Goal: Transaction & Acquisition: Purchase product/service

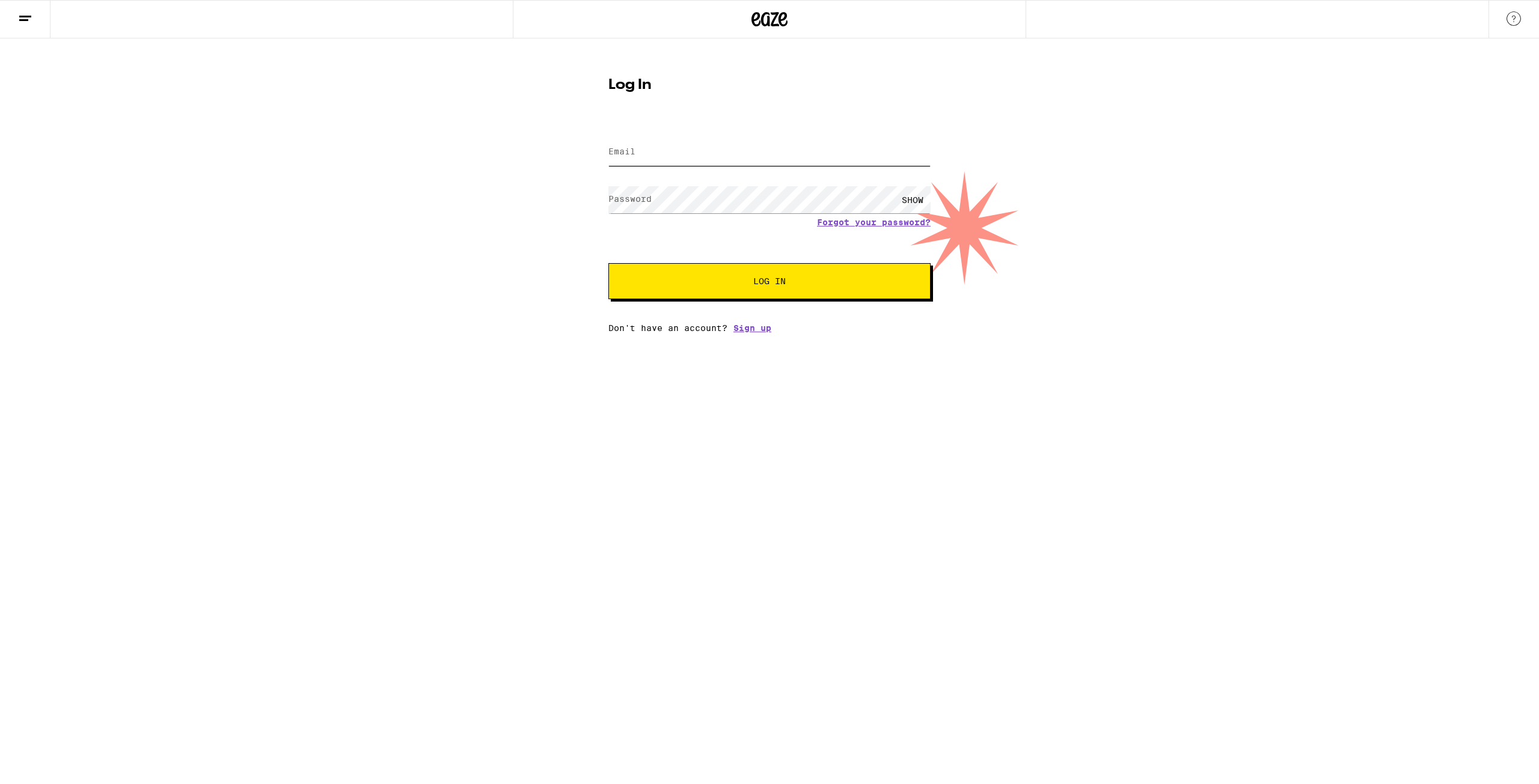
type input "smoritamullaney@gmail.com"
click at [715, 274] on button "Log In" at bounding box center [770, 281] width 322 height 36
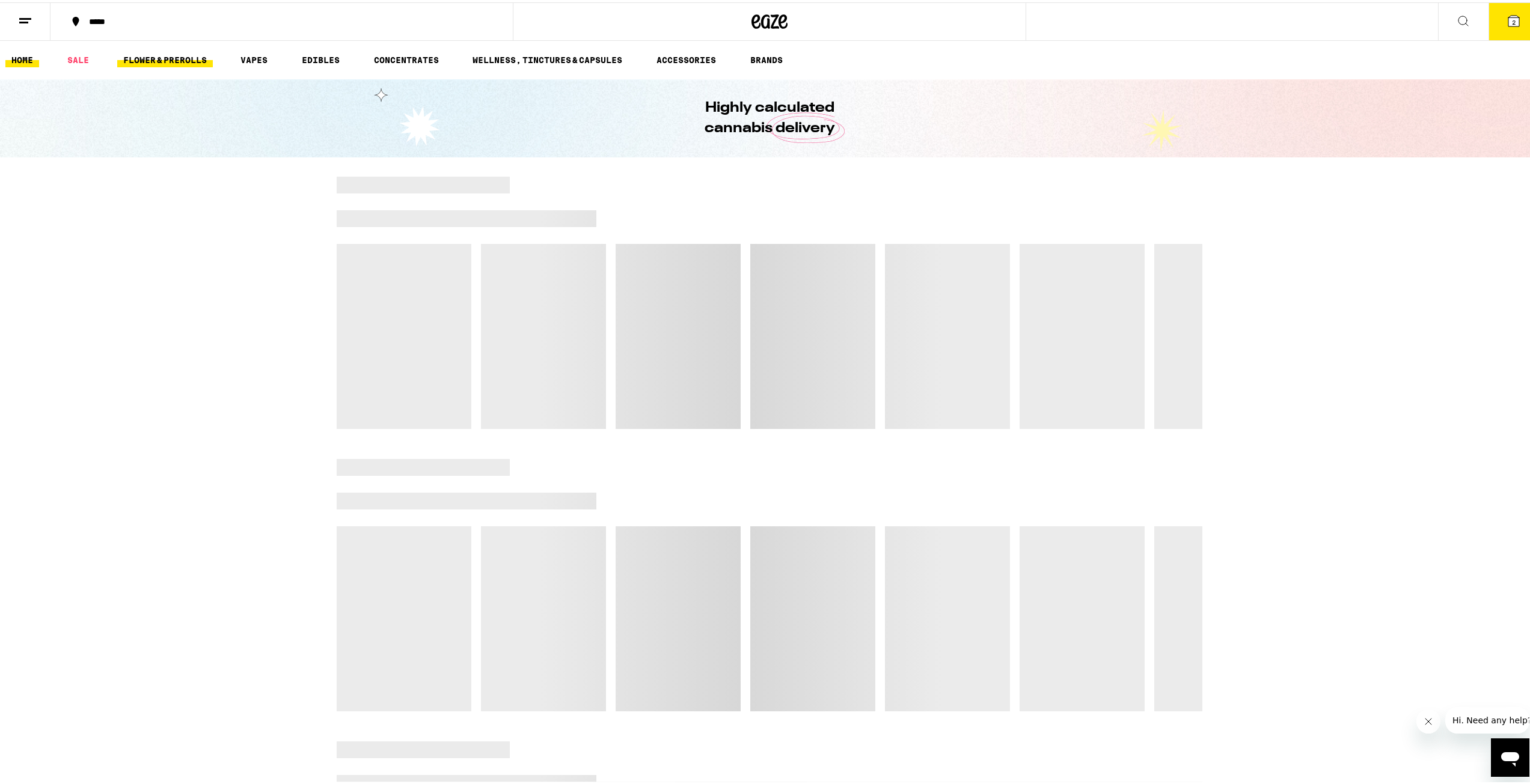
click at [180, 61] on link "FLOWER & PREROLLS" at bounding box center [165, 58] width 96 height 15
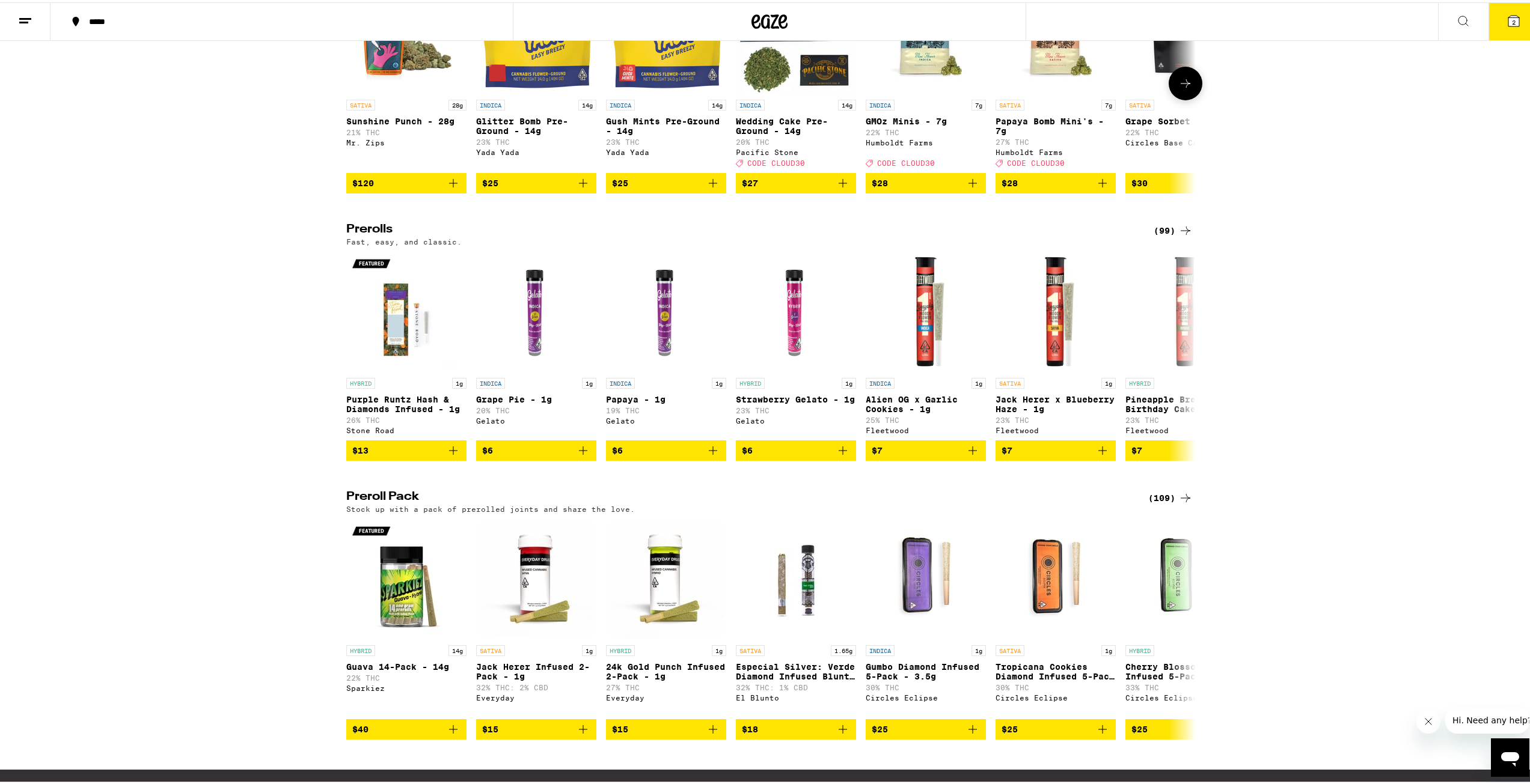
scroll to position [661, 0]
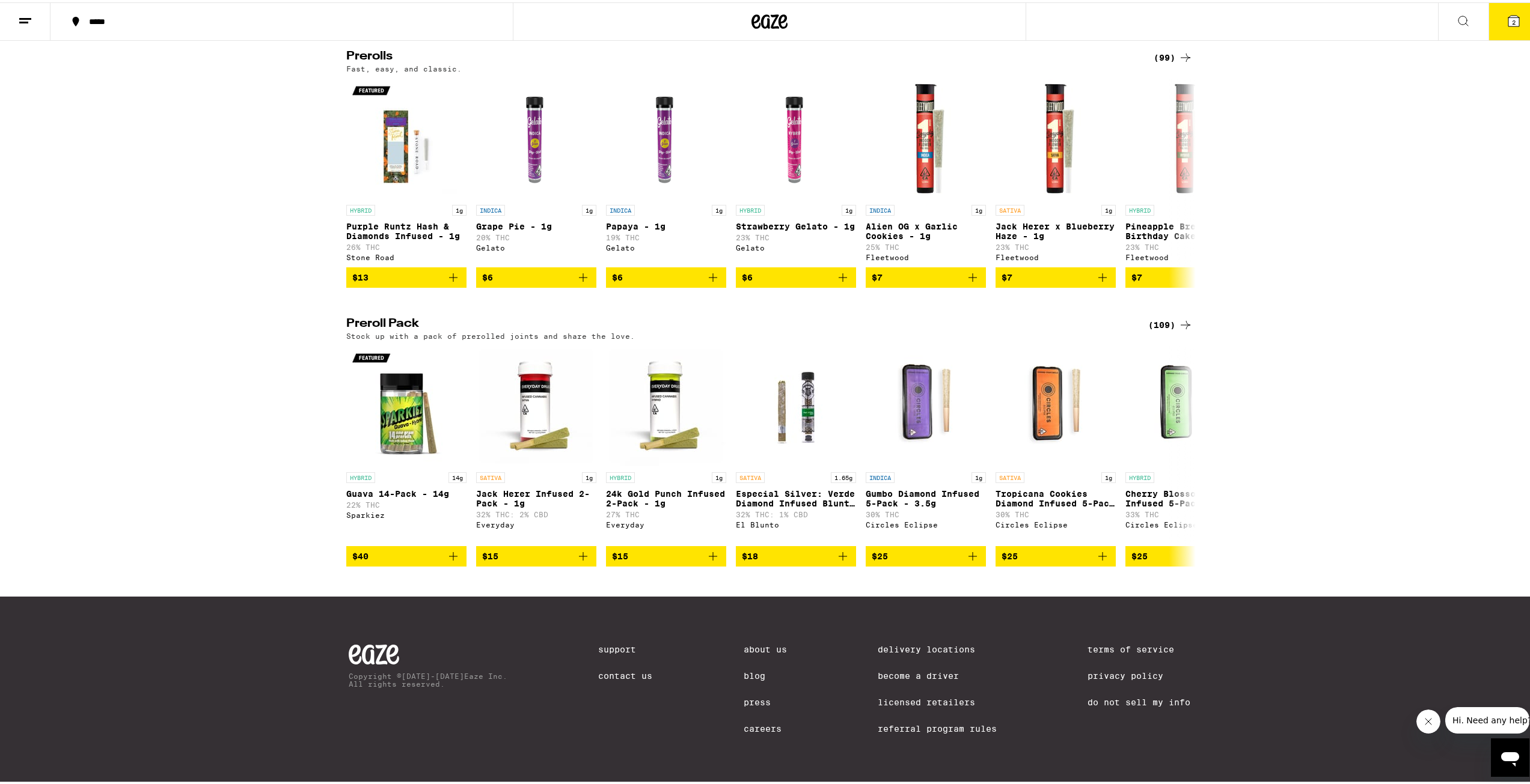
click at [1178, 330] on icon at bounding box center [1186, 323] width 15 height 15
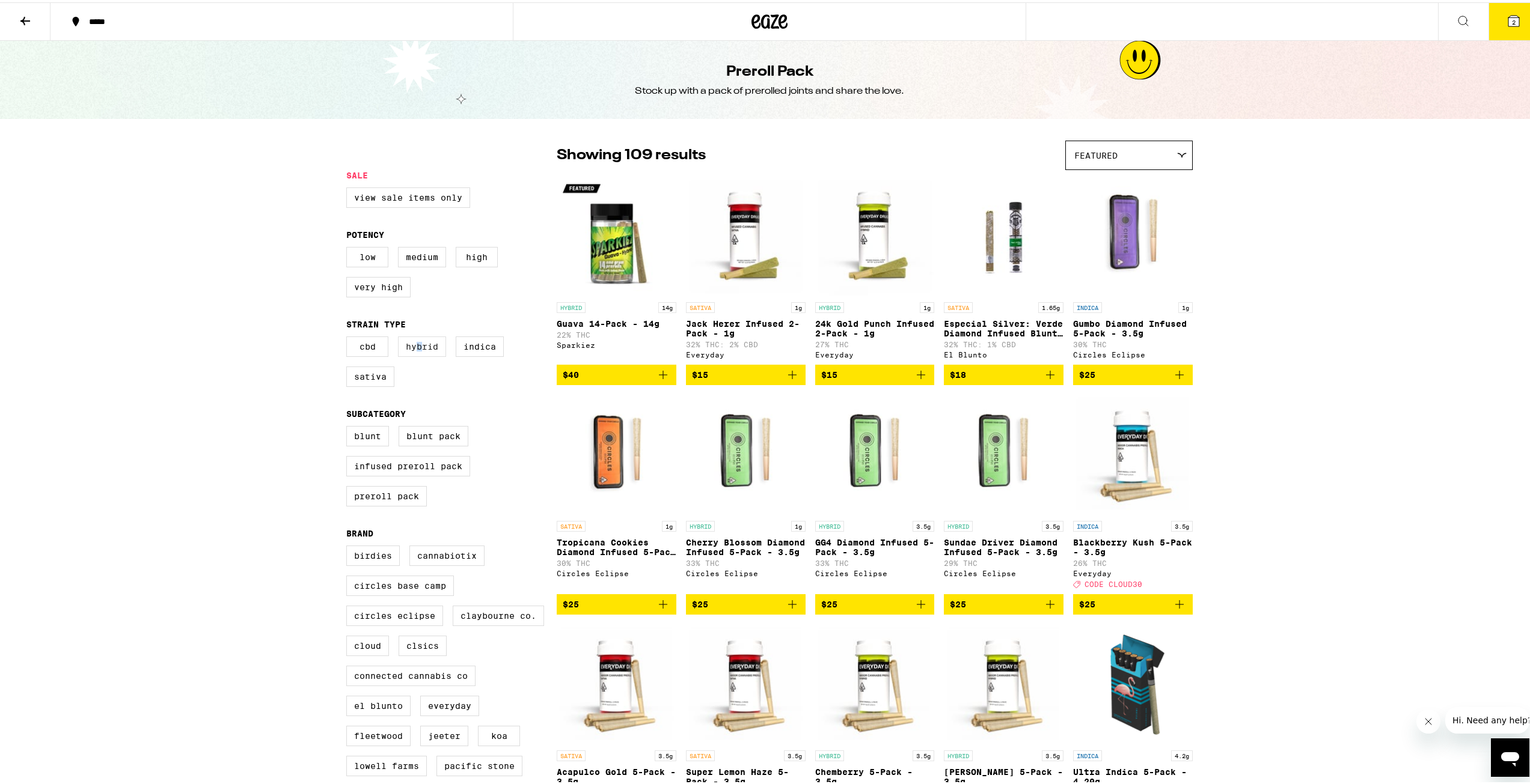
click at [415, 347] on label "Hybrid" at bounding box center [422, 344] width 48 height 20
click at [367, 385] on label "Sativa" at bounding box center [370, 374] width 48 height 20
click at [349, 337] on input "Sativa" at bounding box center [349, 336] width 1 height 1
checkbox input "true"
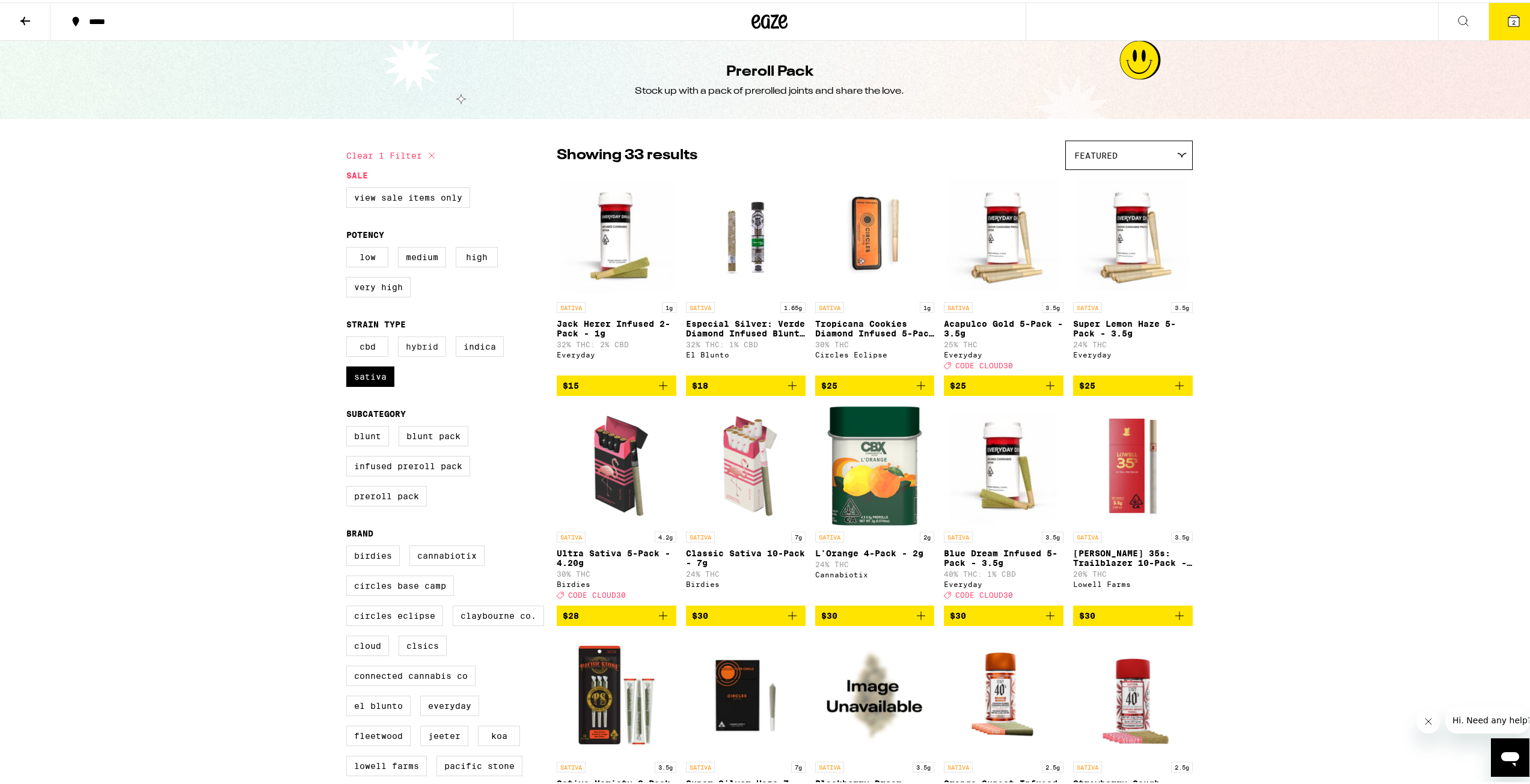
click at [420, 347] on label "Hybrid" at bounding box center [422, 344] width 48 height 20
click at [421, 355] on label "Hybrid" at bounding box center [422, 344] width 48 height 20
click at [349, 337] on input "Hybrid" at bounding box center [349, 336] width 1 height 1
checkbox input "true"
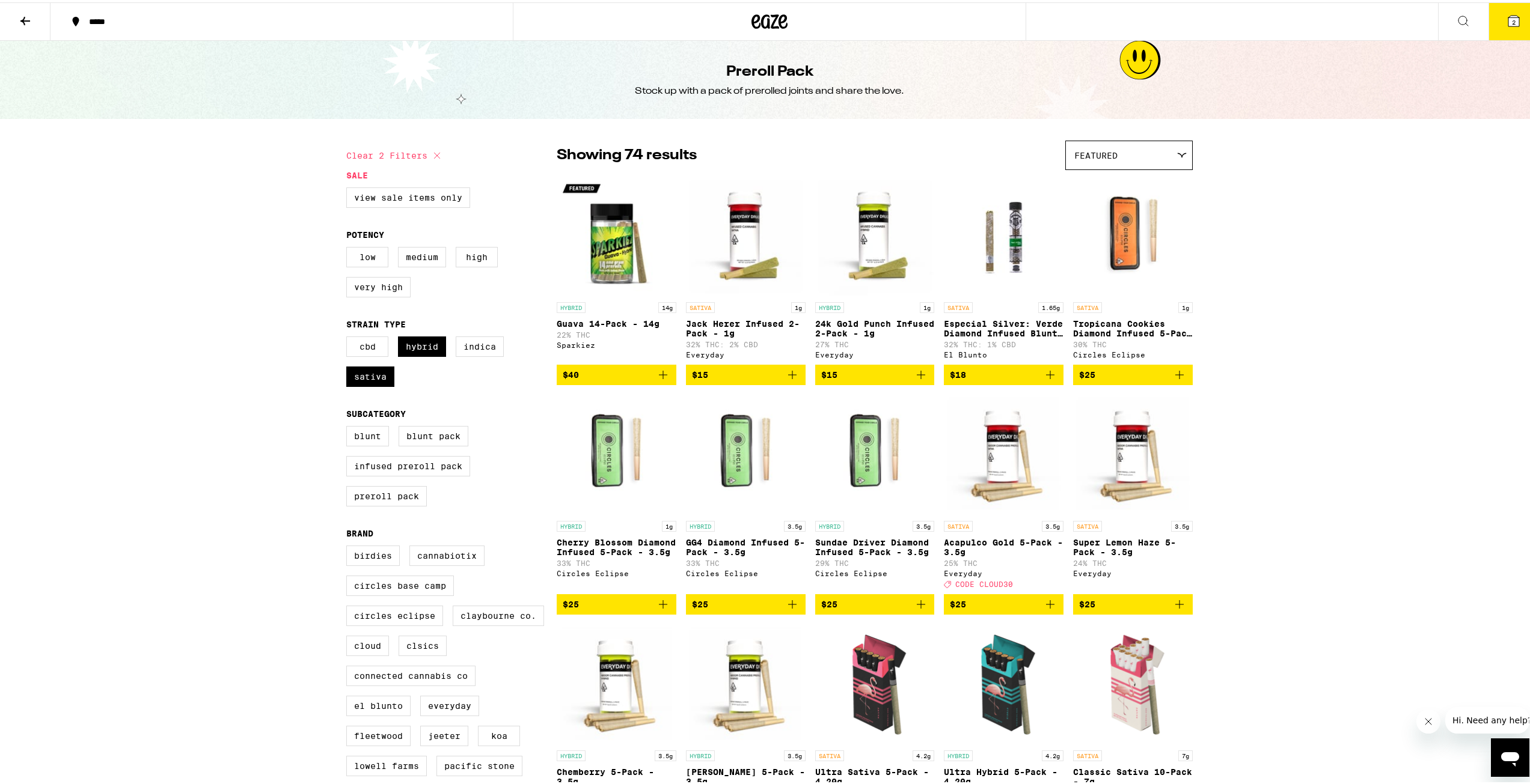
click at [491, 394] on div "CBD Hybrid Indica Sativa" at bounding box center [452, 364] width 211 height 60
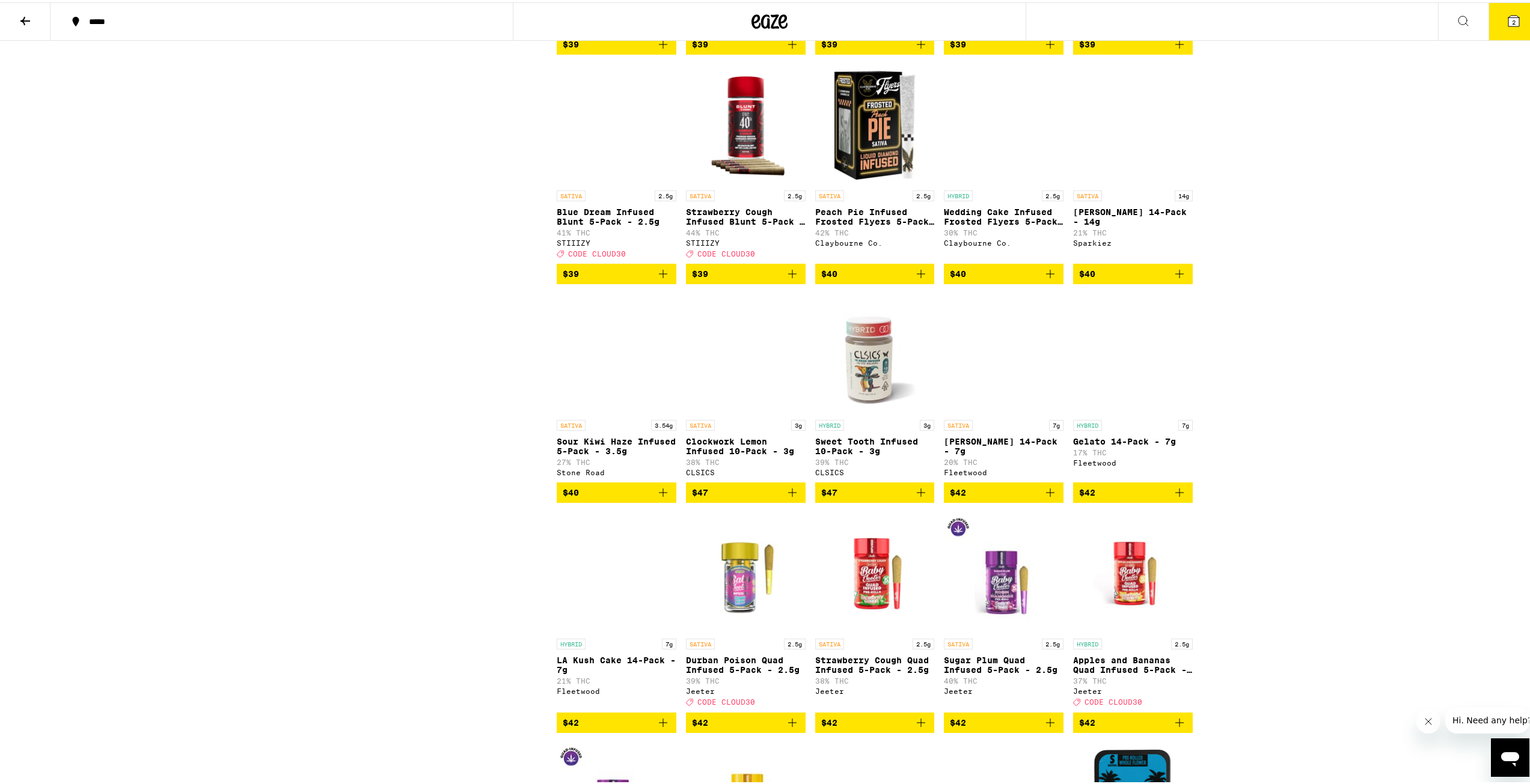
scroll to position [2164, 0]
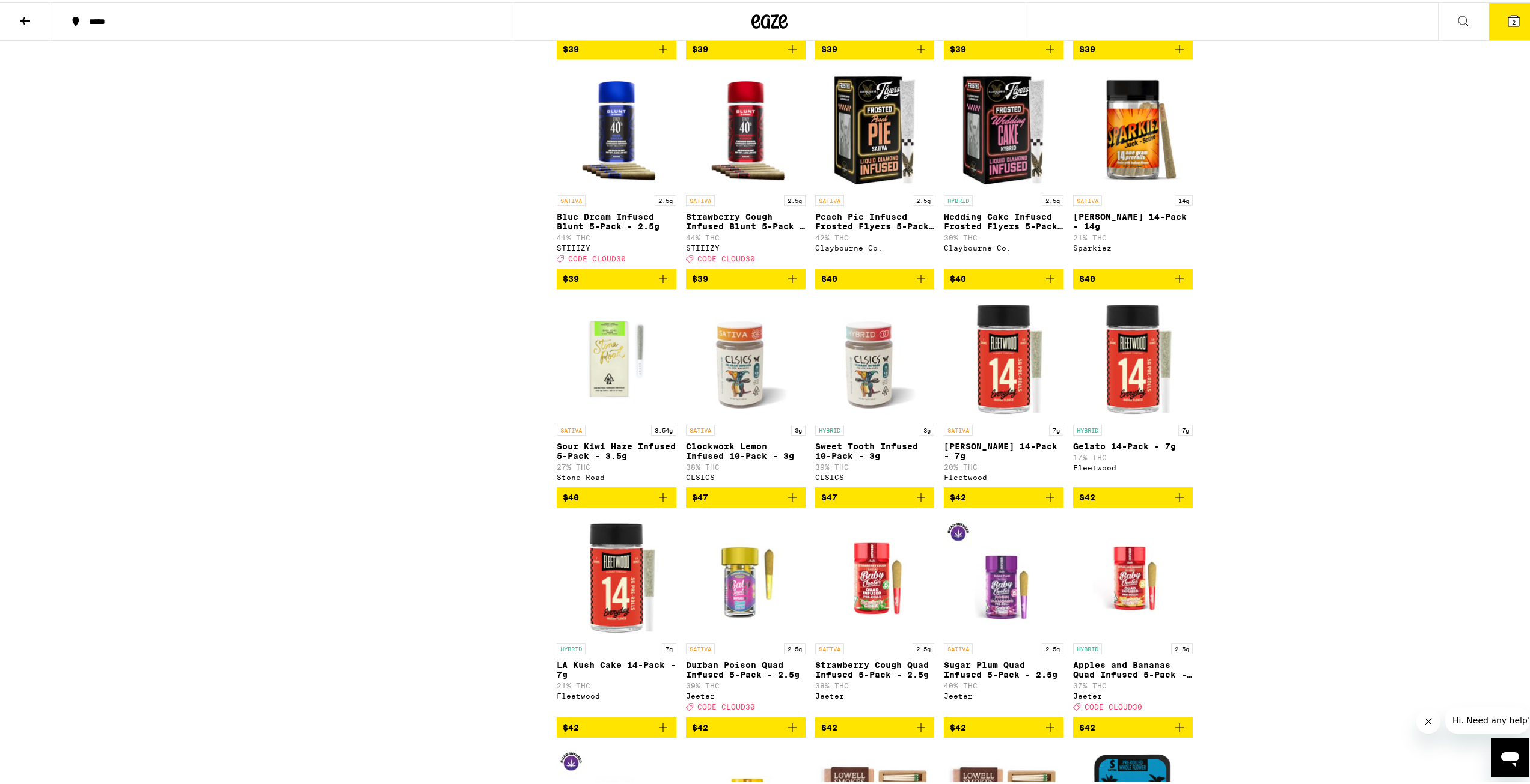
click at [914, 283] on icon "Add to bag" at bounding box center [921, 277] width 15 height 15
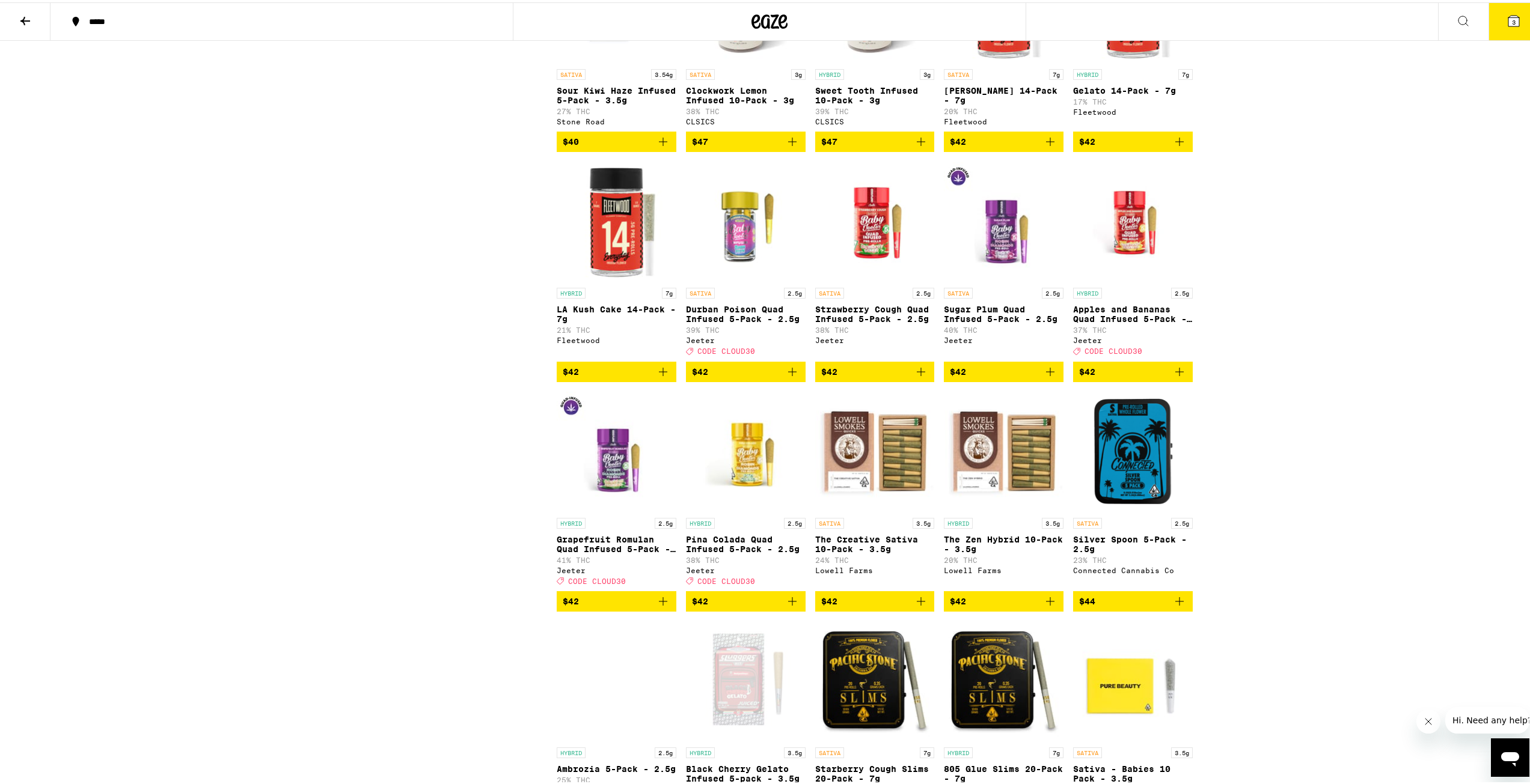
scroll to position [2525, 0]
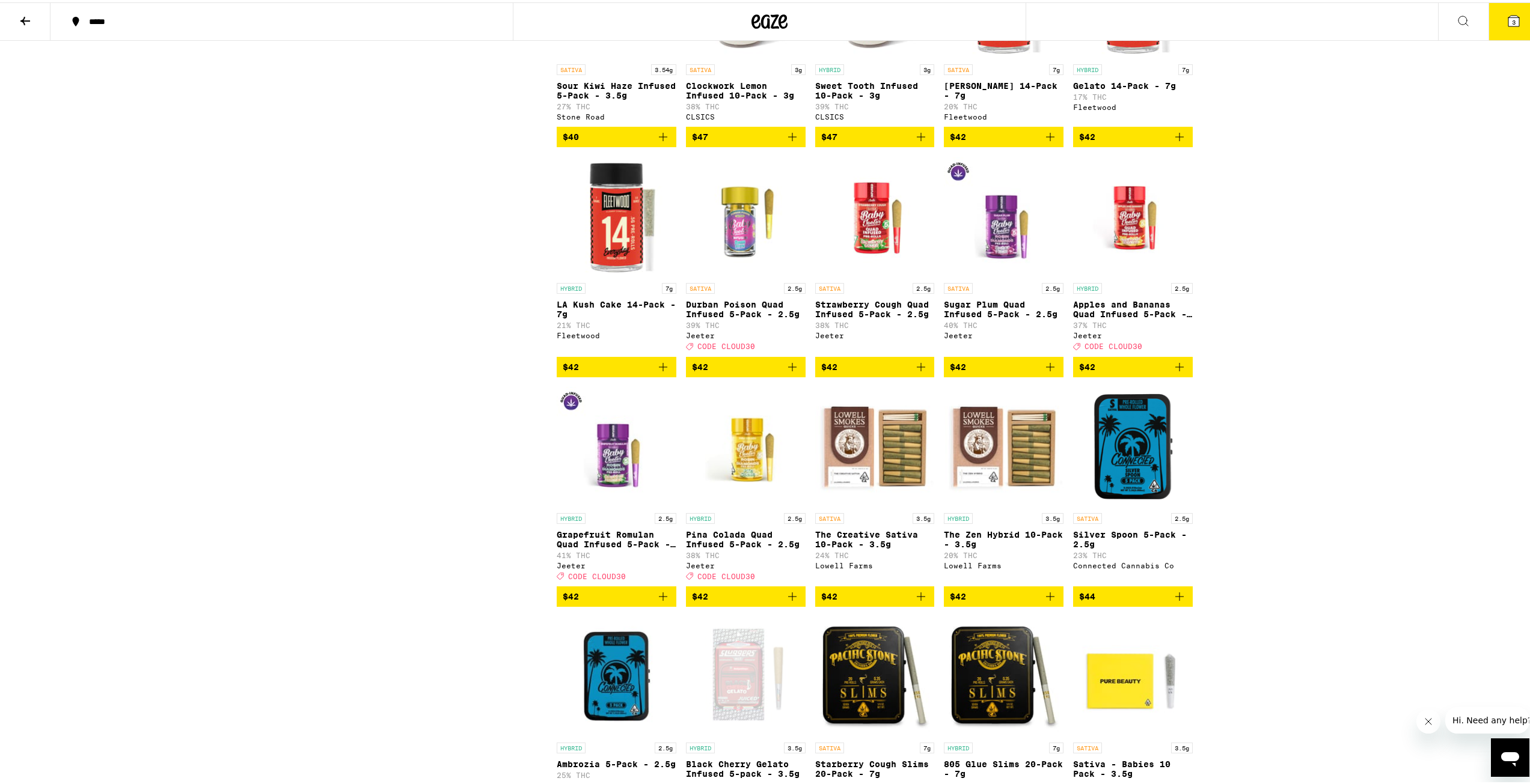
click at [656, 601] on icon "Add to bag" at bounding box center [663, 595] width 15 height 15
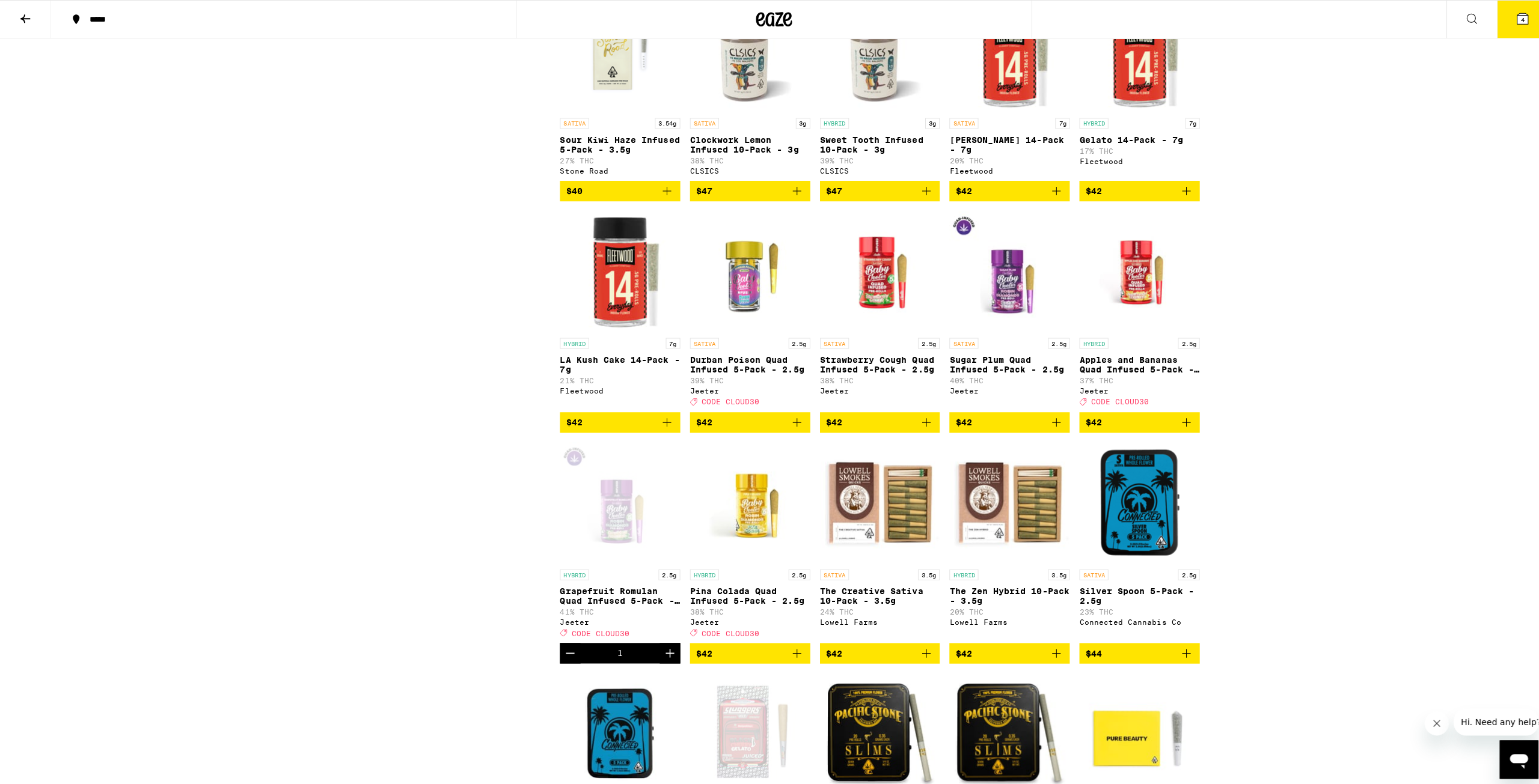
scroll to position [2464, 0]
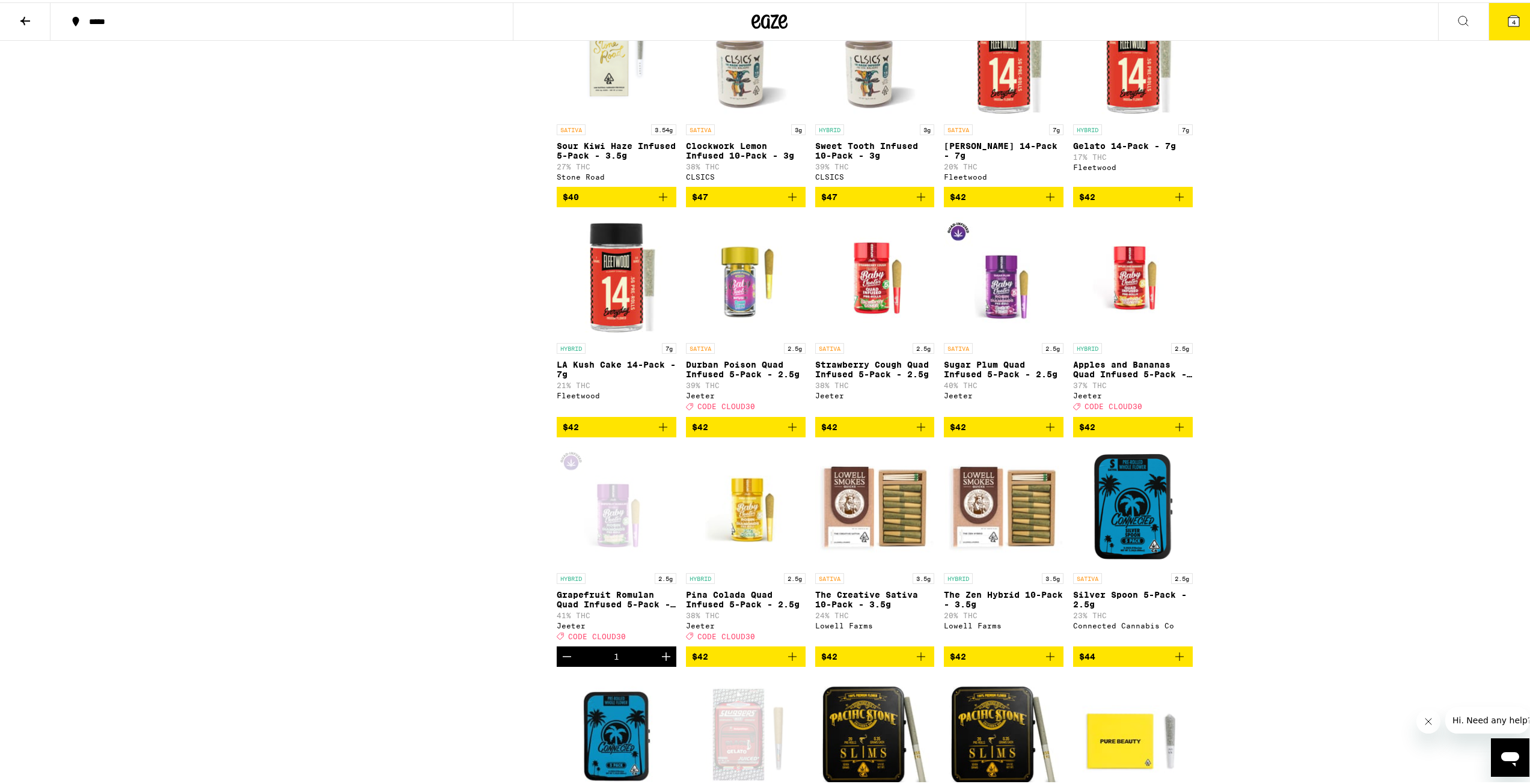
click at [918, 202] on icon "Add to bag" at bounding box center [921, 195] width 15 height 15
click at [1491, 19] on button "5" at bounding box center [1514, 19] width 51 height 37
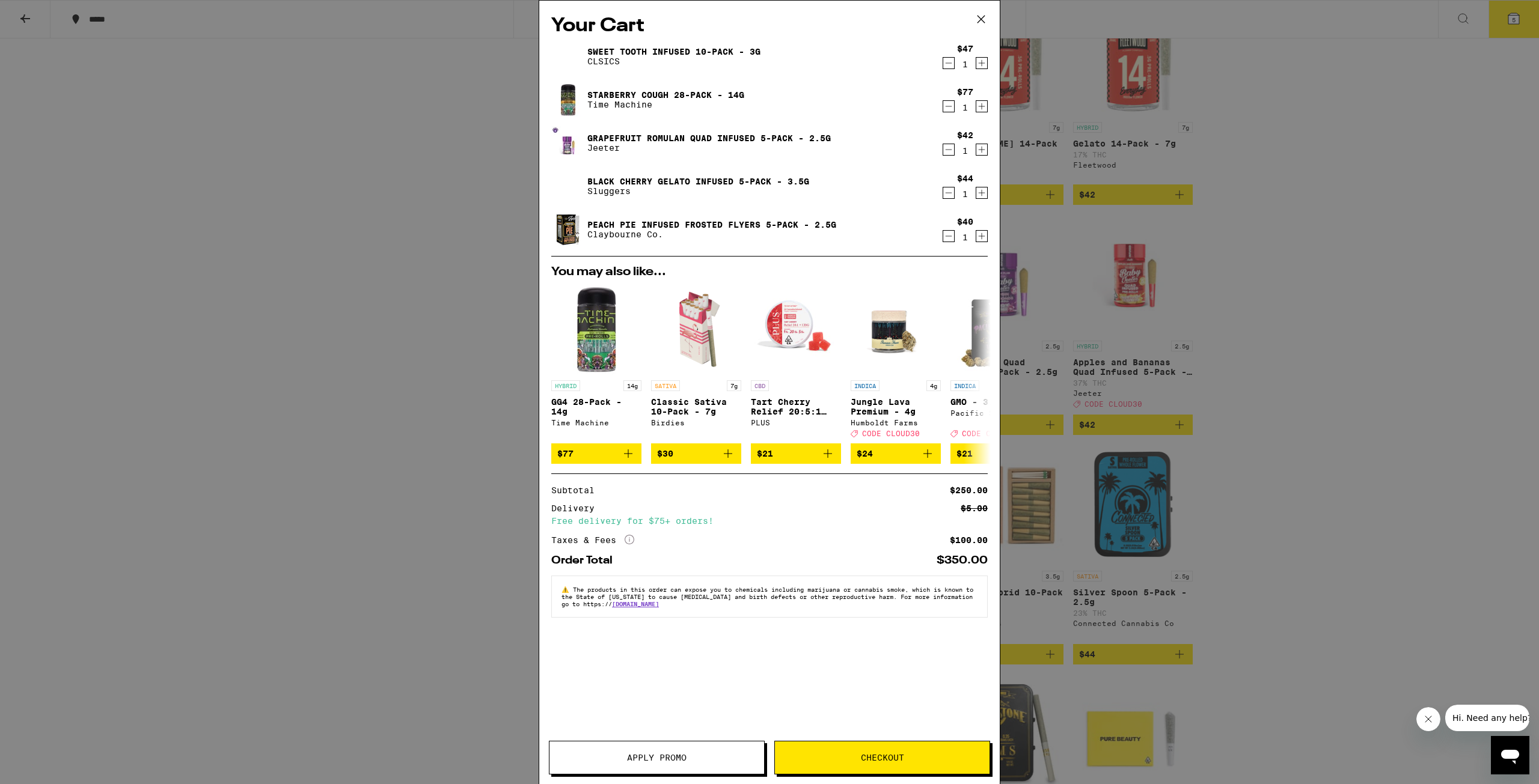
click at [947, 197] on icon "Decrement" at bounding box center [948, 193] width 11 height 15
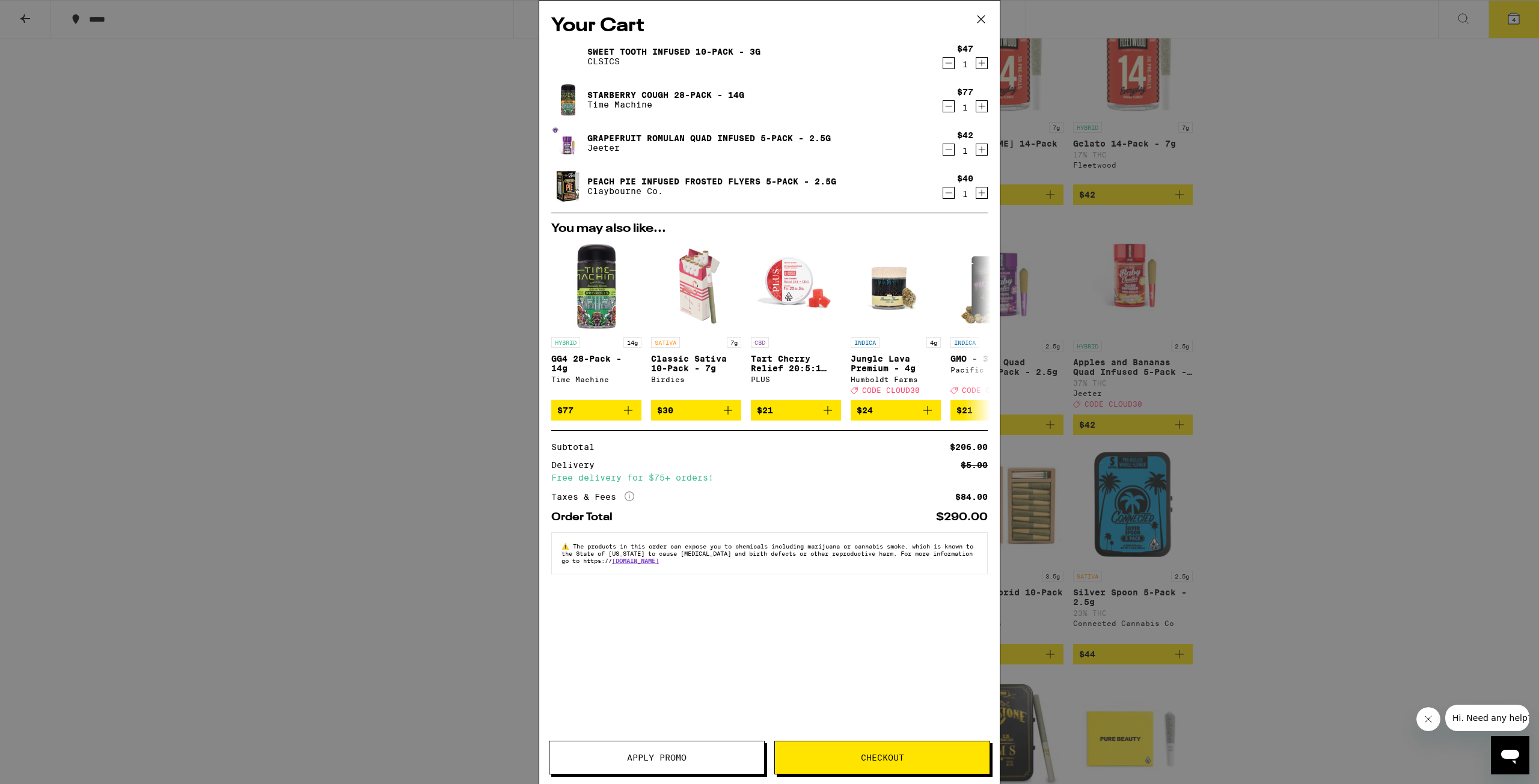
click at [811, 758] on span "Checkout" at bounding box center [883, 758] width 215 height 8
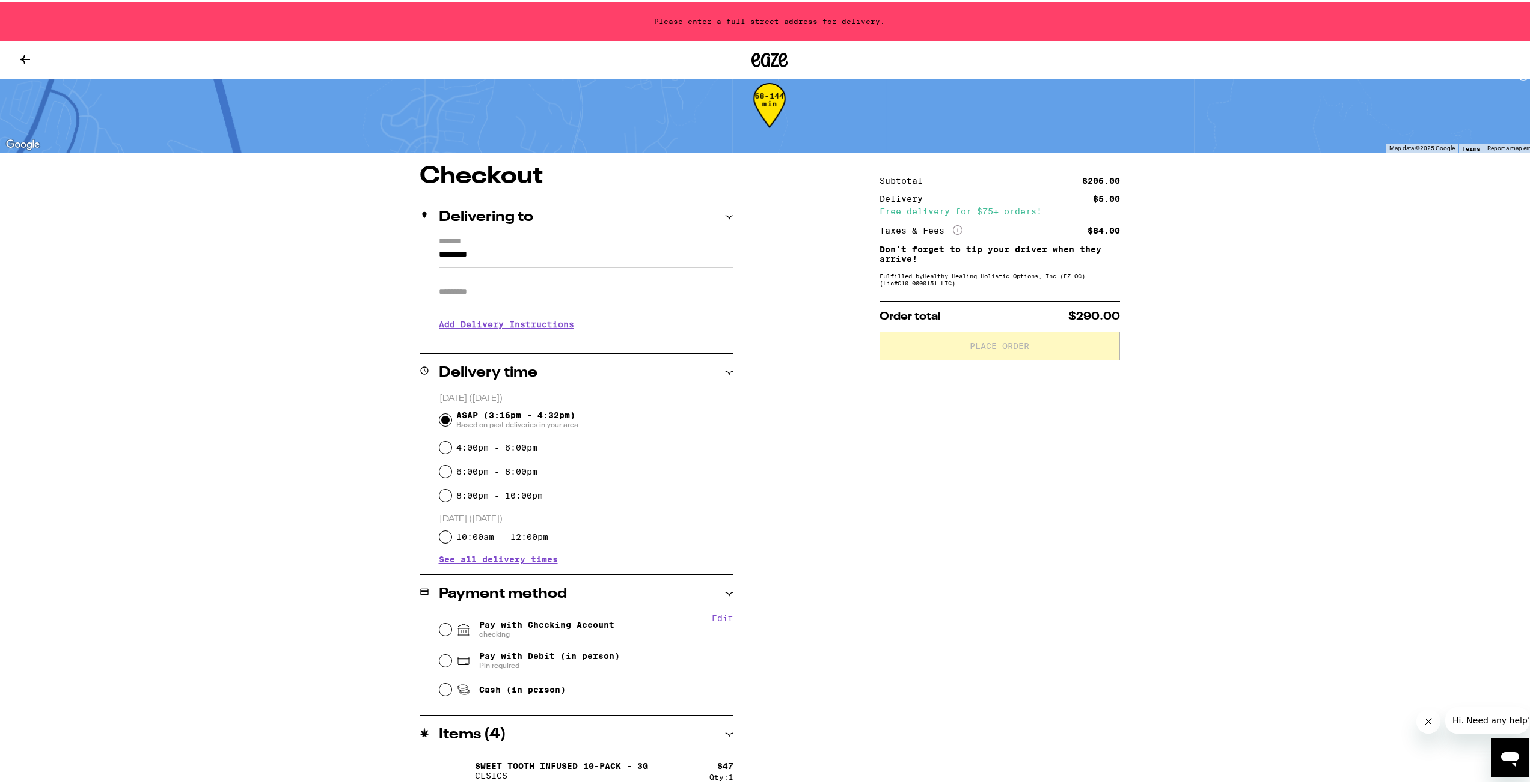
scroll to position [60, 0]
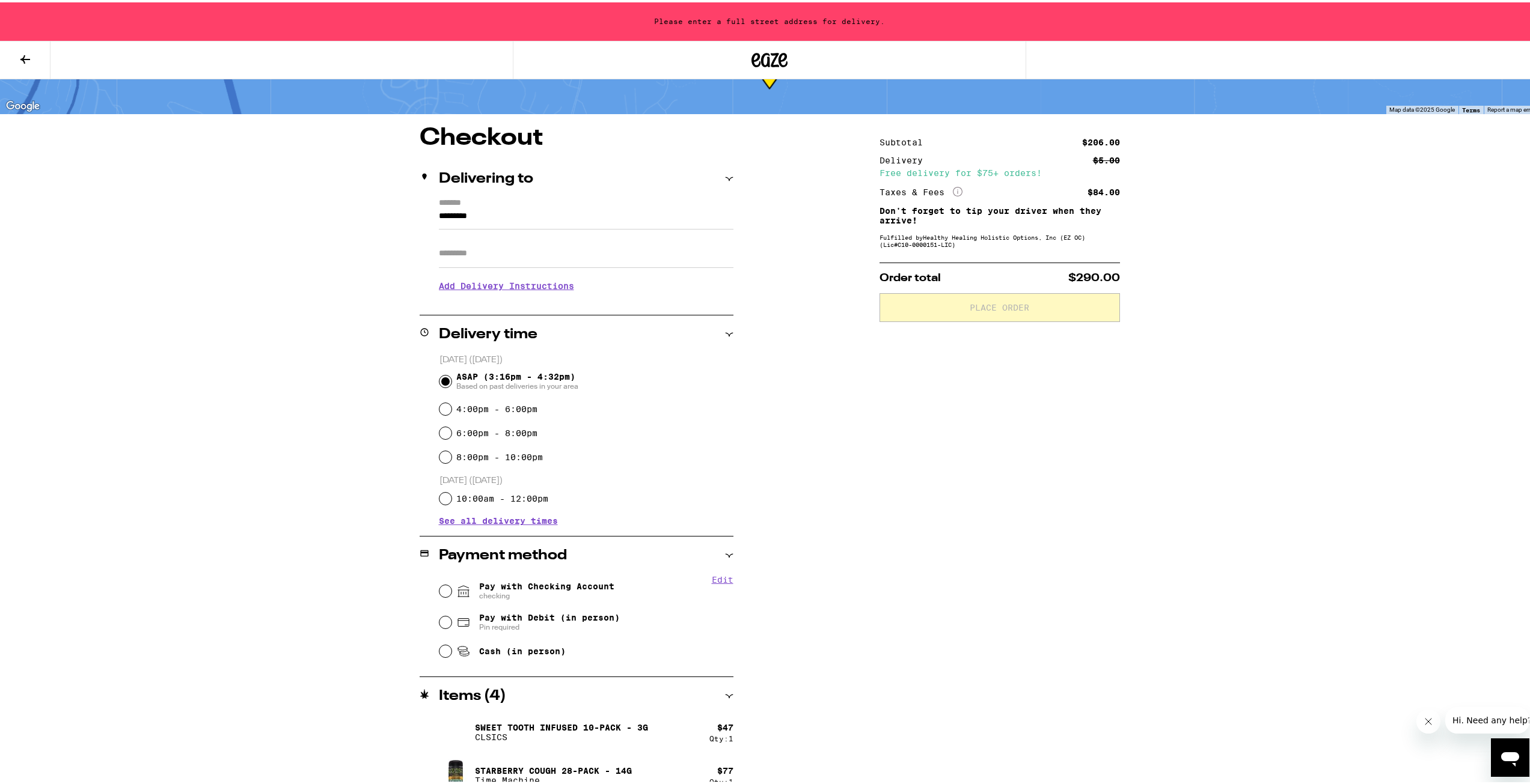
click at [498, 216] on input "*********" at bounding box center [587, 216] width 295 height 20
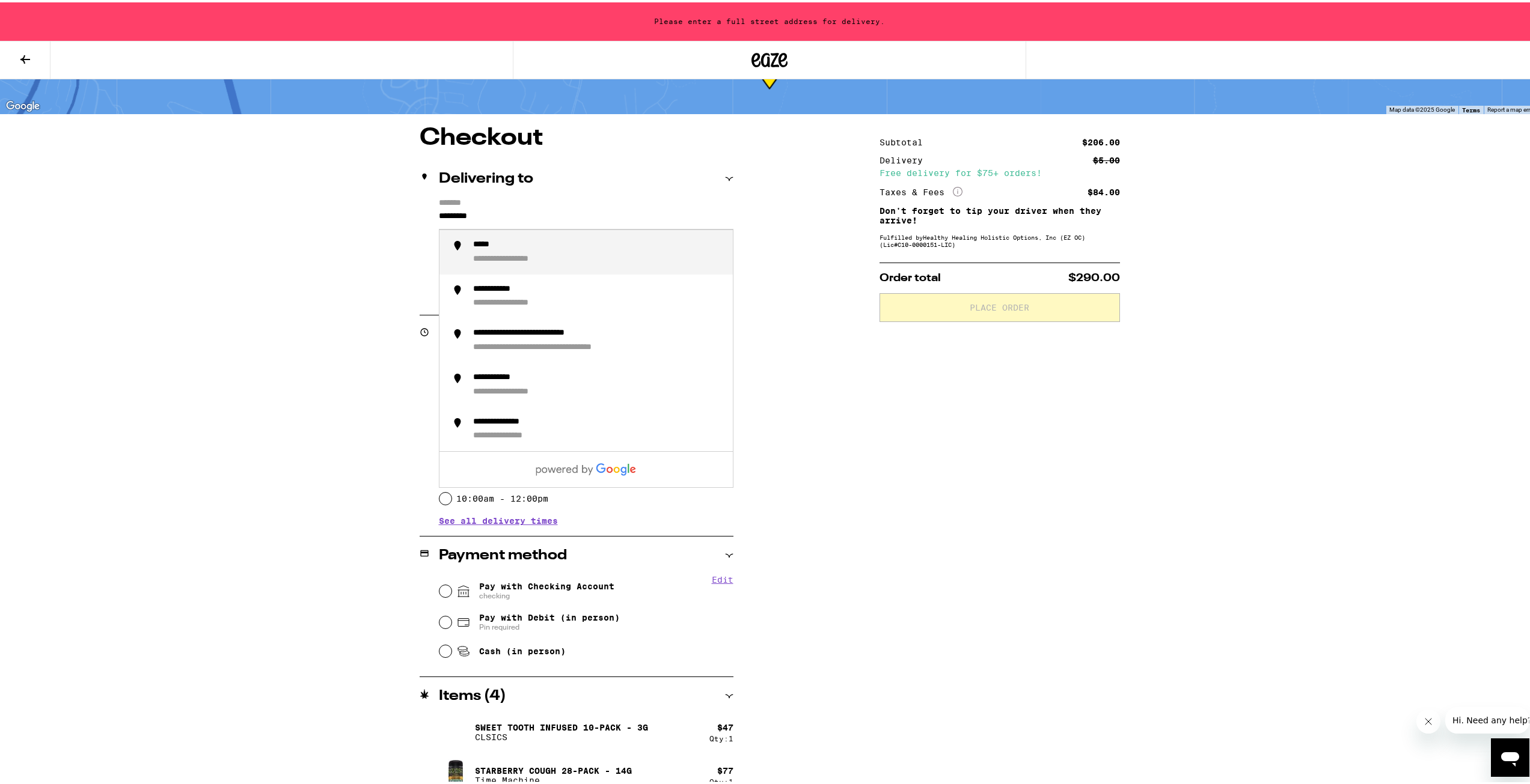
drag, startPoint x: 498, startPoint y: 216, endPoint x: 389, endPoint y: 195, distance: 111.0
click at [389, 195] on div "**********" at bounding box center [770, 505] width 866 height 764
click at [488, 245] on div "**********" at bounding box center [502, 242] width 60 height 11
type input "**********"
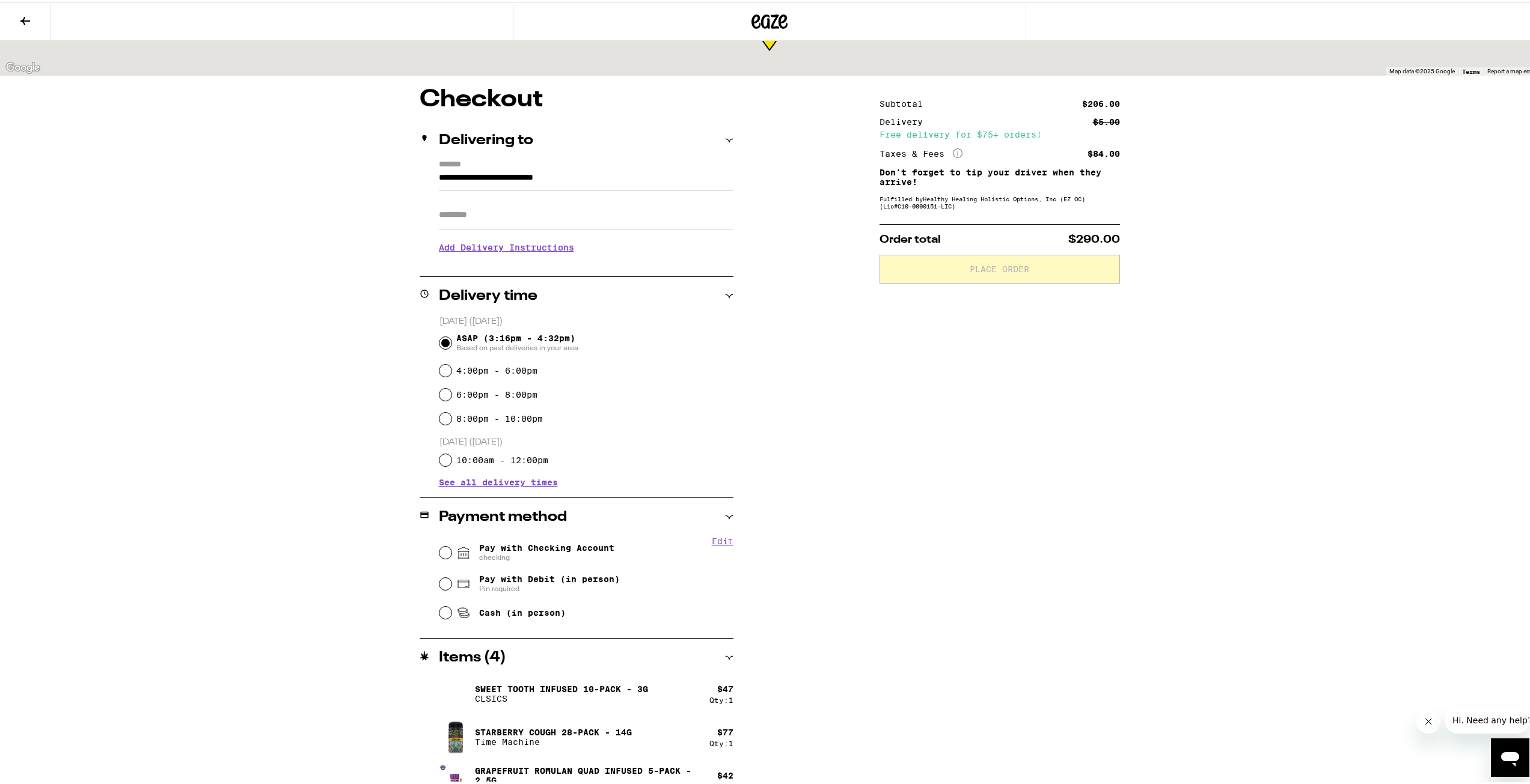
scroll to position [21, 0]
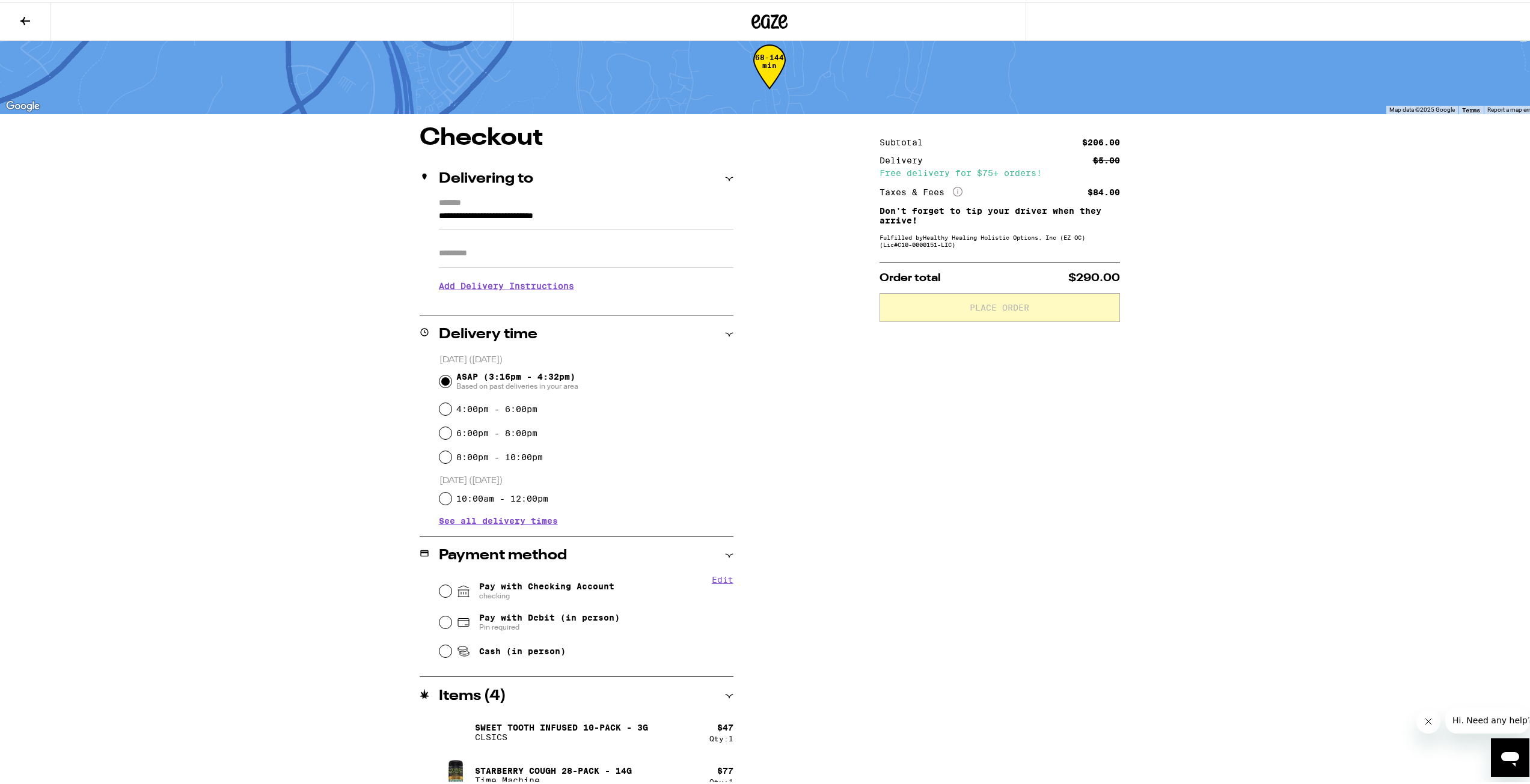
click at [601, 588] on span "Pay with Checking Account checking" at bounding box center [547, 588] width 135 height 19
click at [452, 588] on input "Pay with Checking Account checking" at bounding box center [445, 589] width 12 height 12
radio input "true"
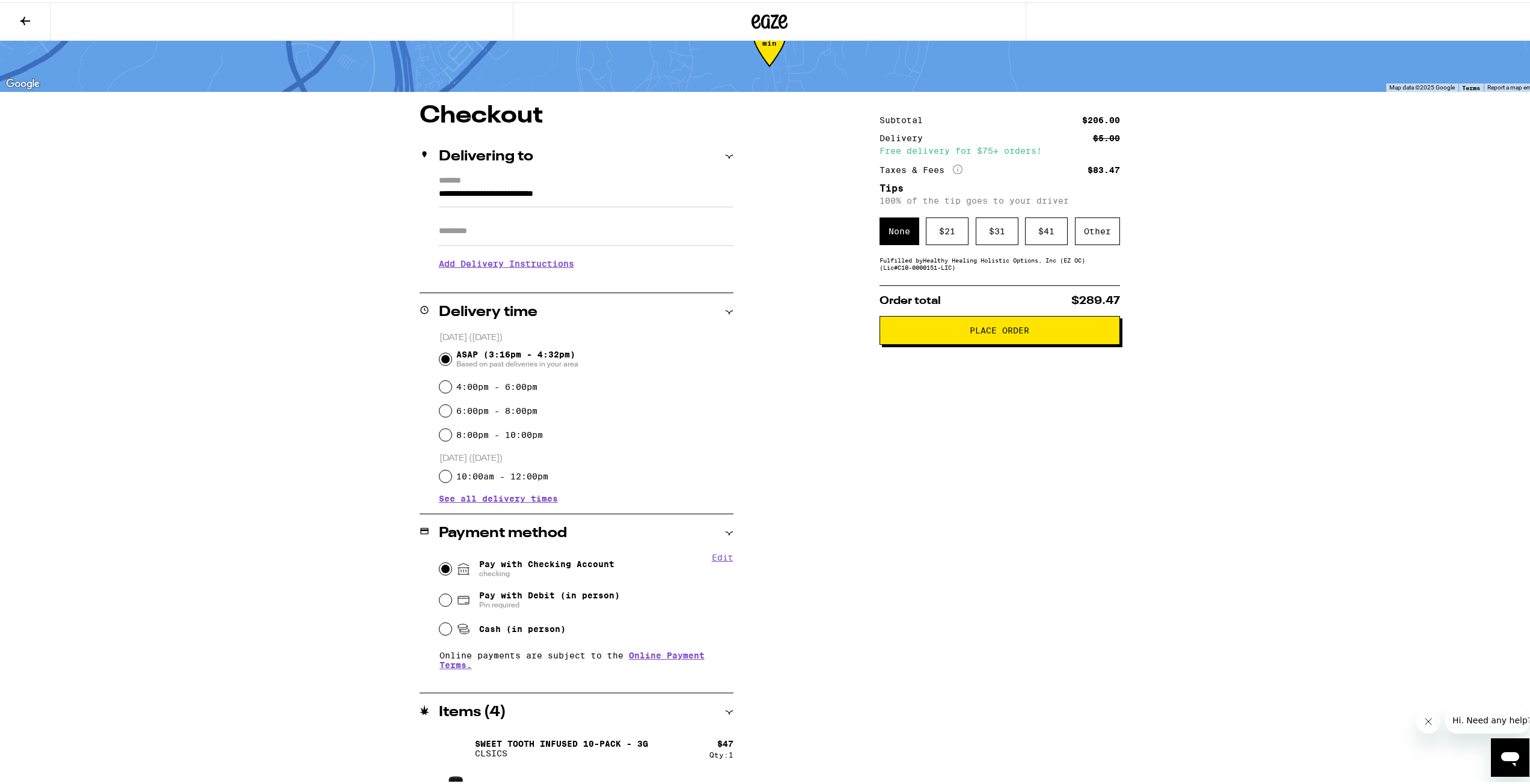
scroll to position [43, 0]
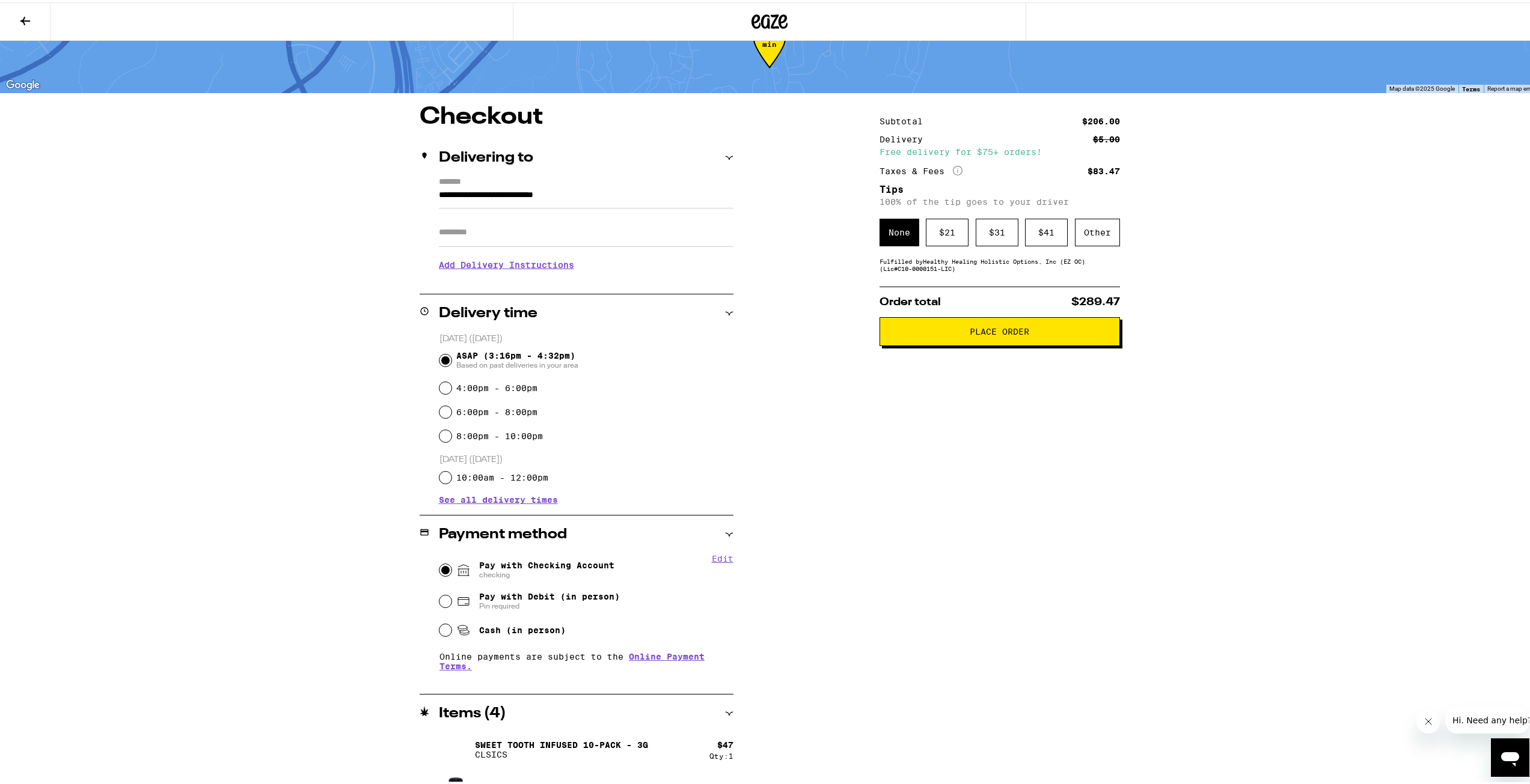
click at [902, 333] on span "Place Order" at bounding box center [1000, 329] width 220 height 8
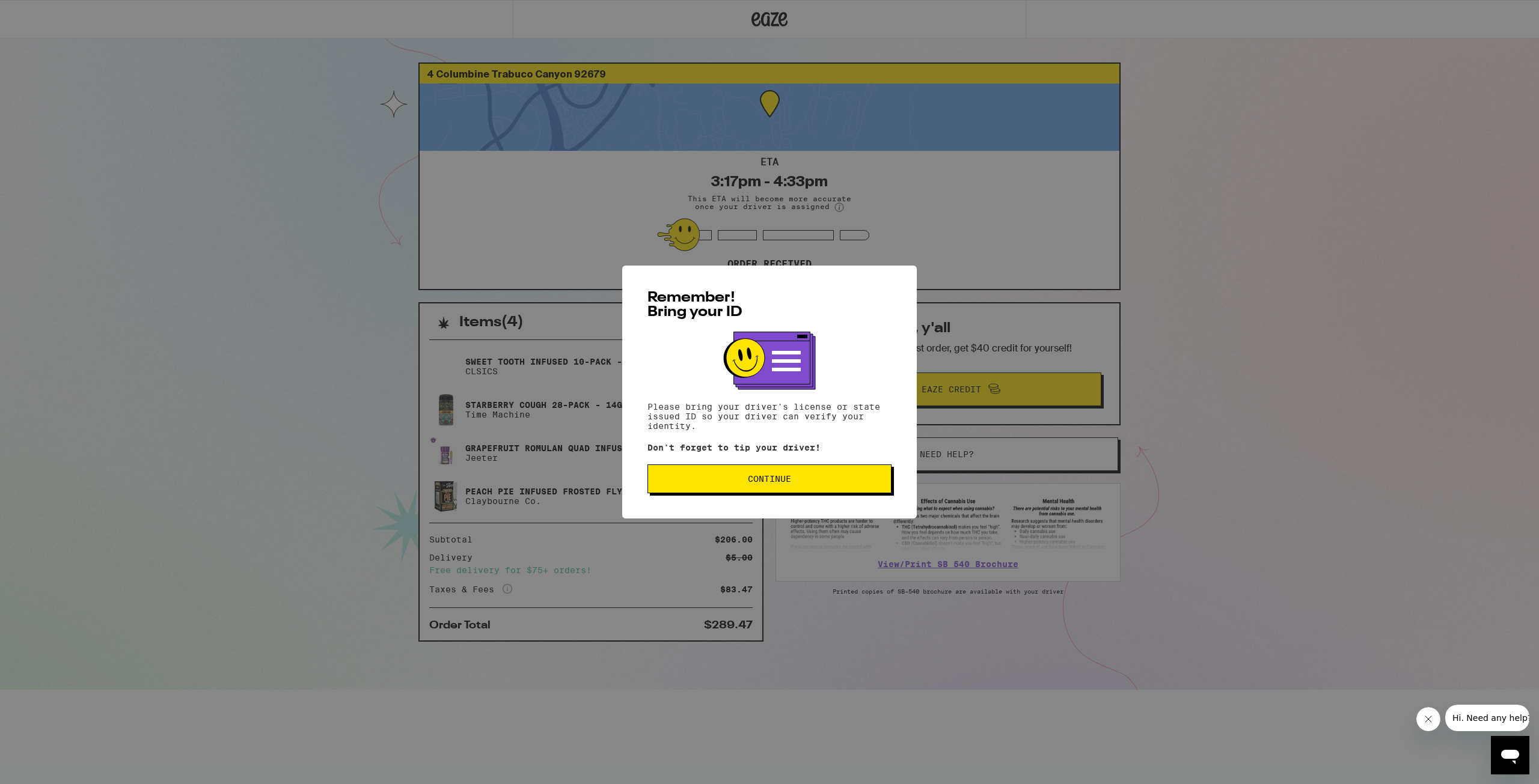
click at [798, 479] on span "Continue" at bounding box center [770, 479] width 224 height 8
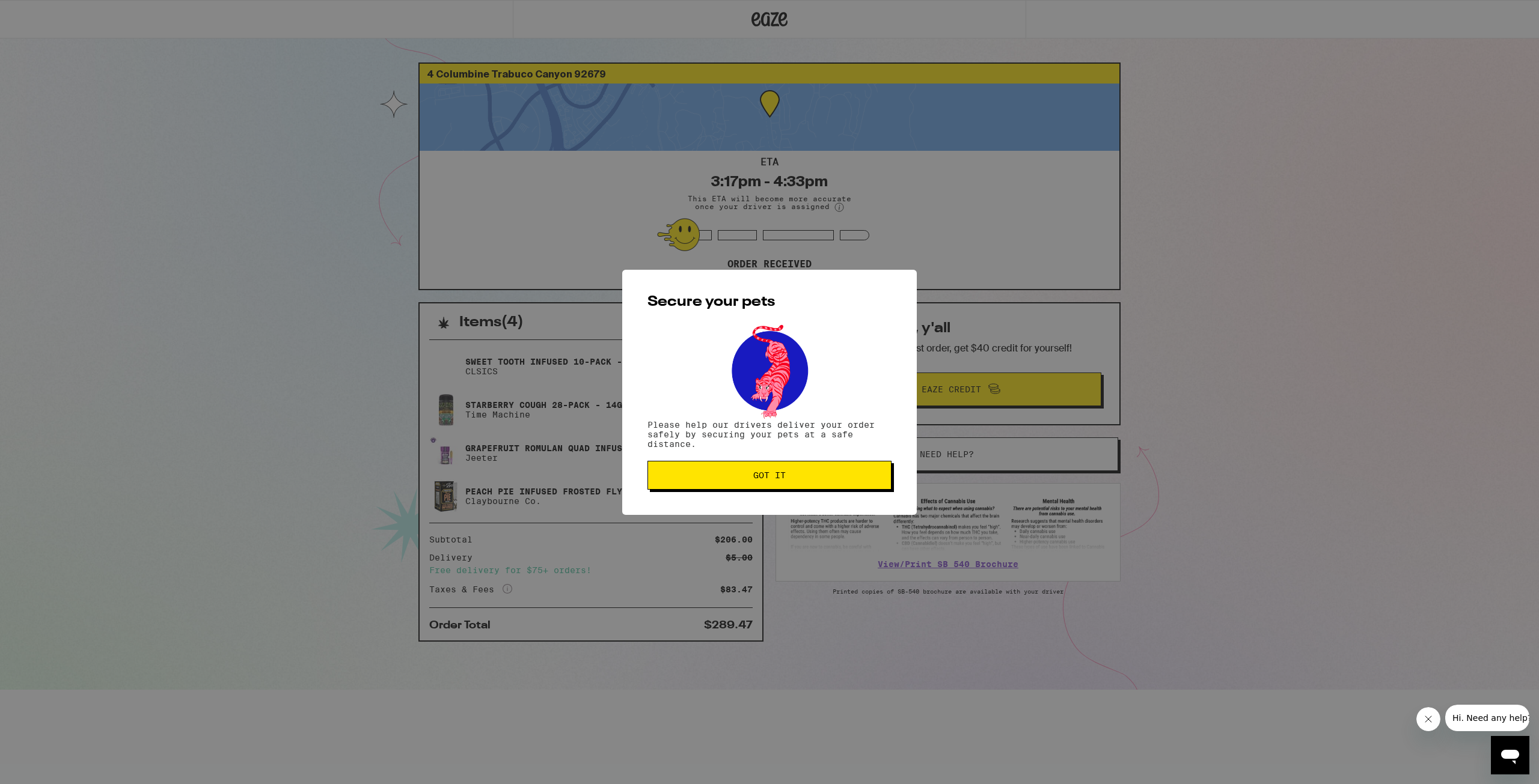
drag, startPoint x: 801, startPoint y: 470, endPoint x: 871, endPoint y: 415, distance: 89.0
click at [801, 470] on button "Got it" at bounding box center [770, 475] width 244 height 29
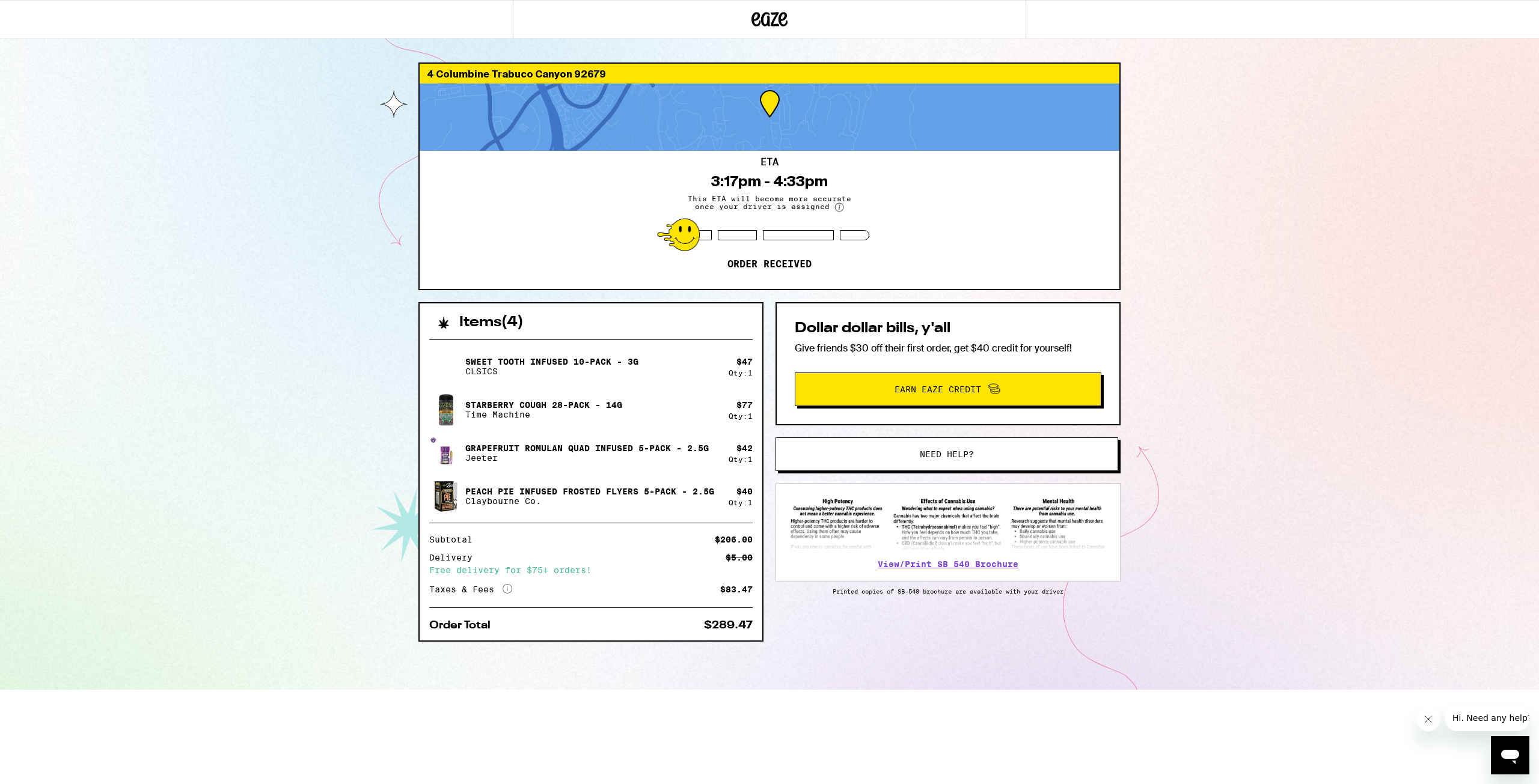
click at [1304, 178] on div "4 Columbine Trabuco Canyon 92679 ETA 3:17pm - 4:33pm This ETA will become more …" at bounding box center [770, 345] width 1539 height 690
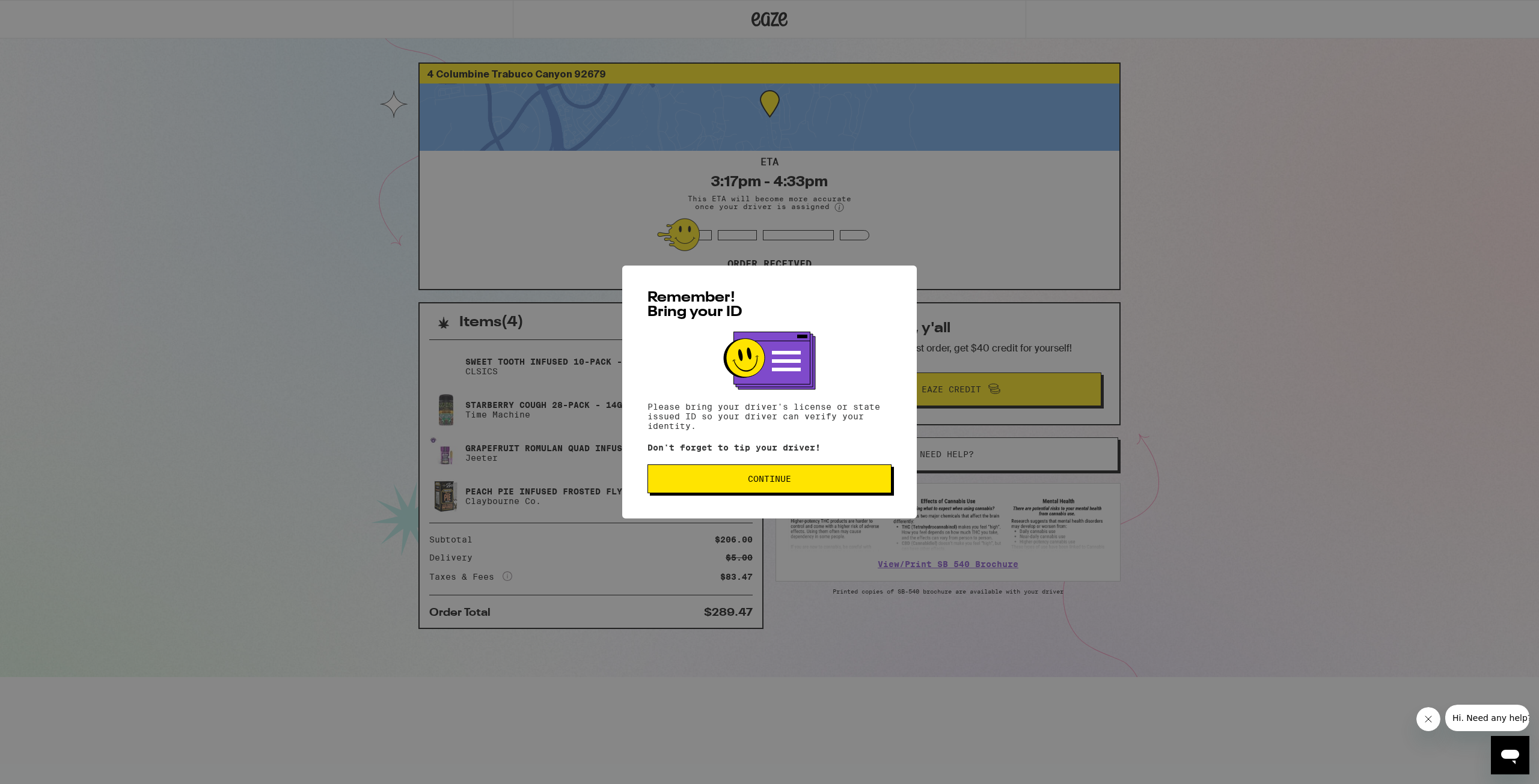
click at [836, 473] on button "Continue" at bounding box center [770, 478] width 244 height 29
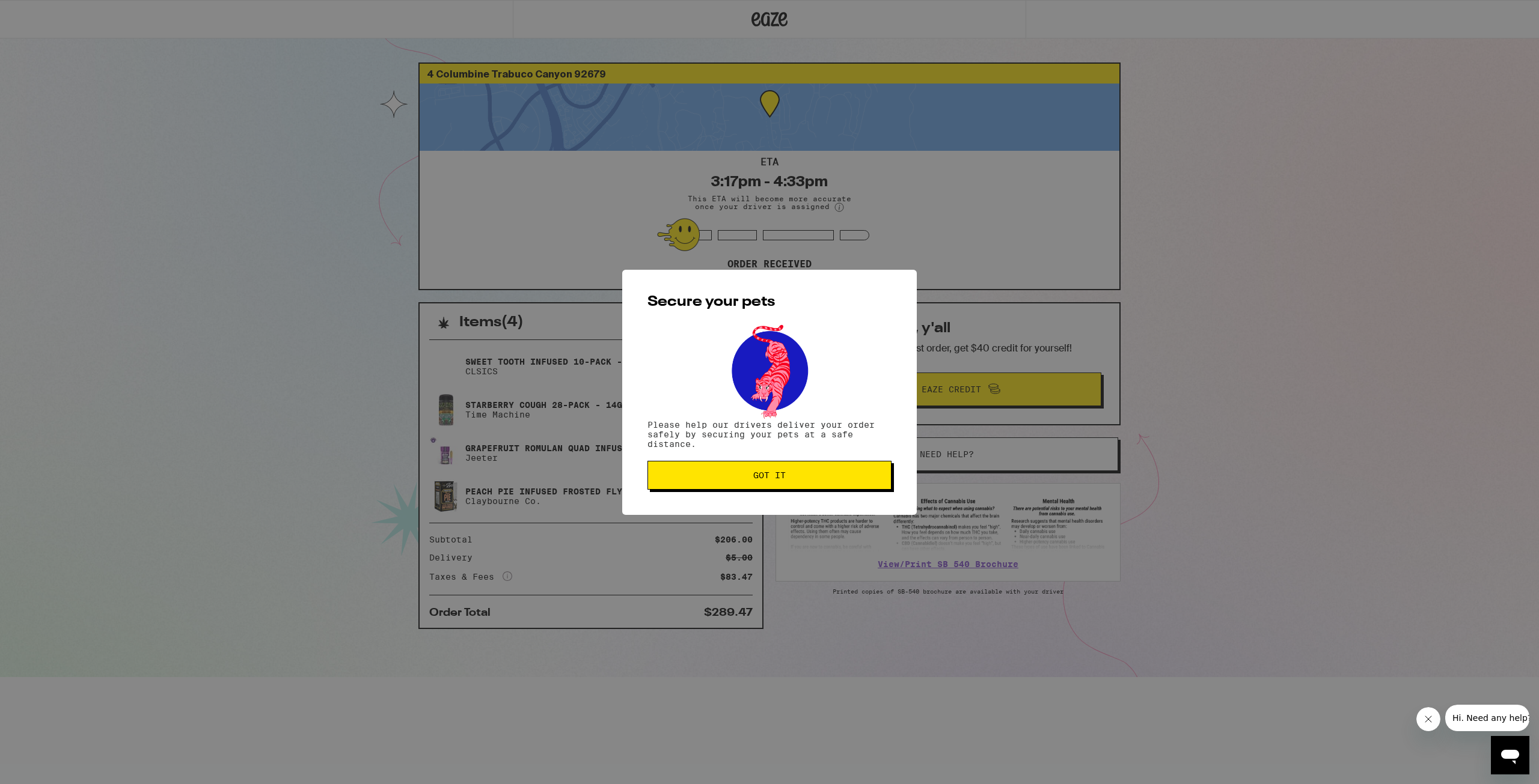
click at [846, 483] on button "Got it" at bounding box center [770, 475] width 244 height 29
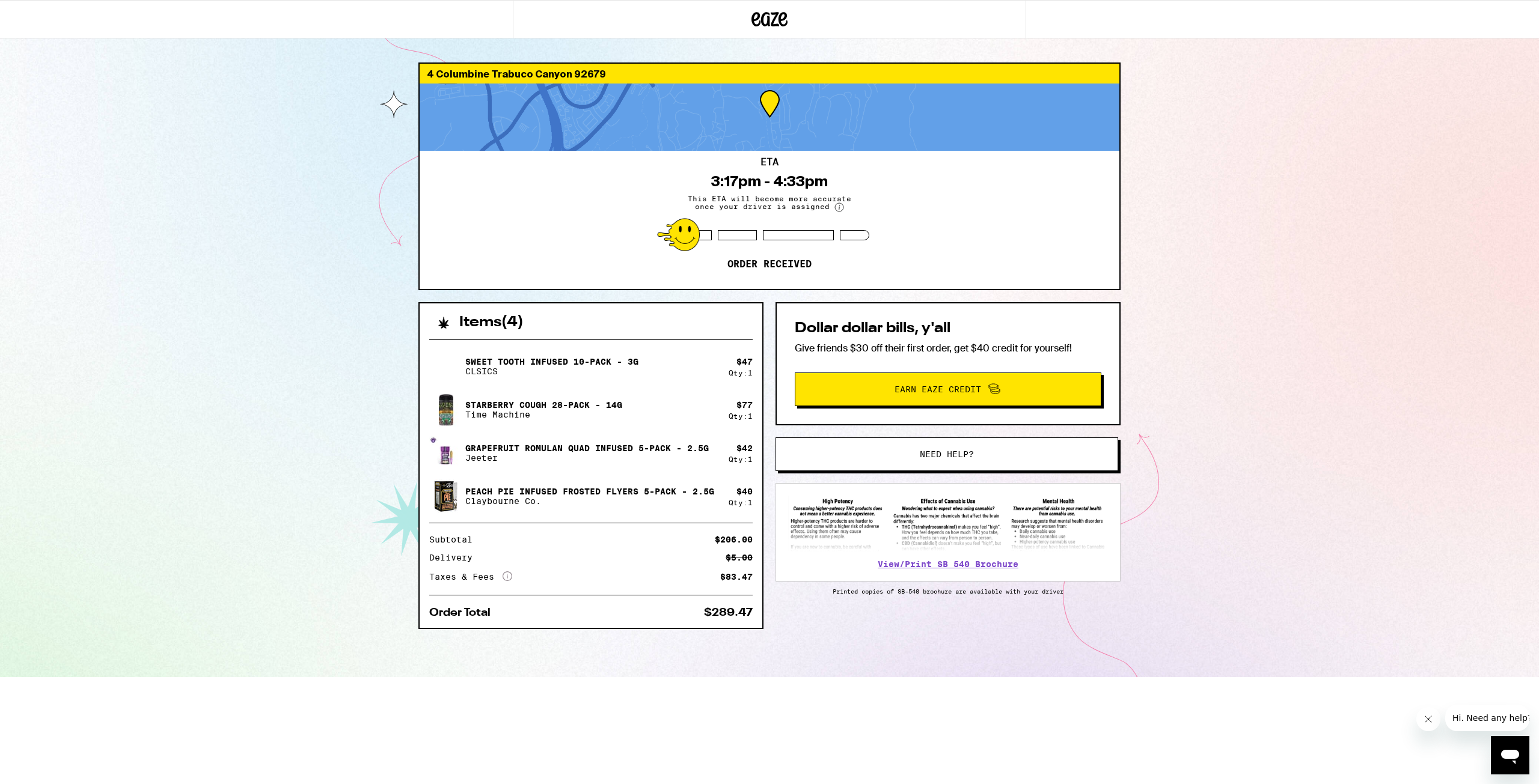
click at [1169, 129] on div "4 Columbine Trabuco Canyon 92679 ETA 3:17pm - 4:33pm This ETA will become more …" at bounding box center [770, 338] width 1539 height 678
